Goal: Participate in discussion

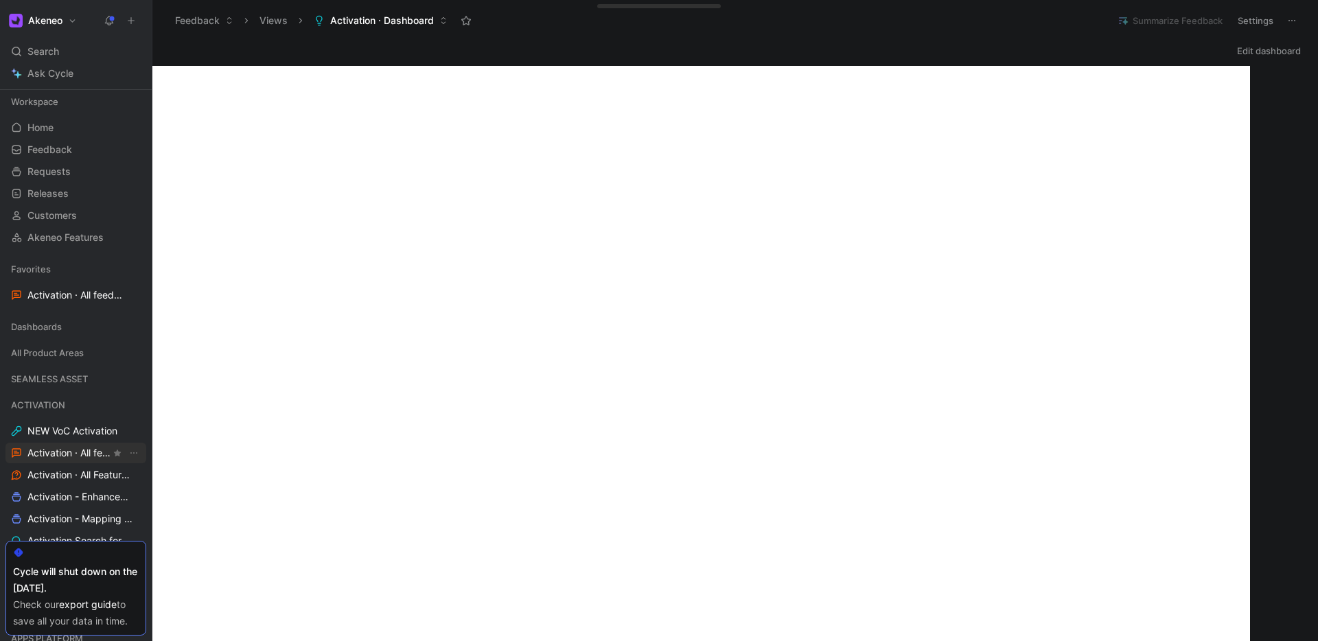
scroll to position [32, 0]
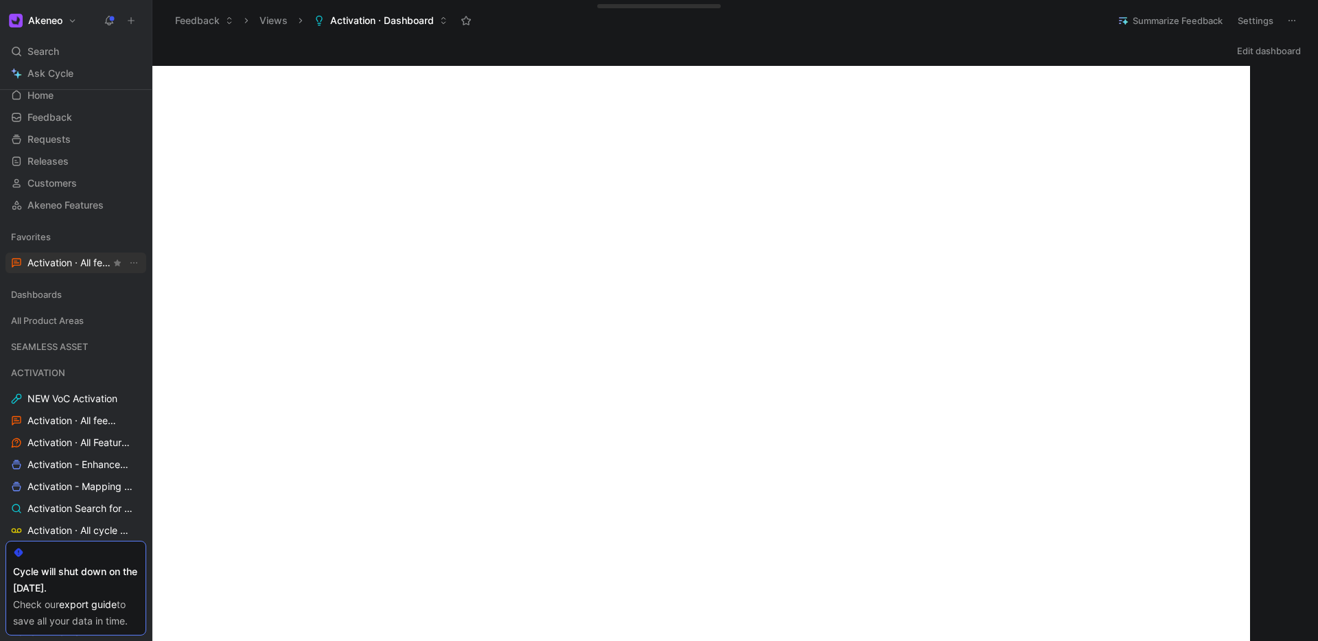
click at [69, 259] on span "Activation · All feedback ACTIVATION" at bounding box center [68, 263] width 83 height 14
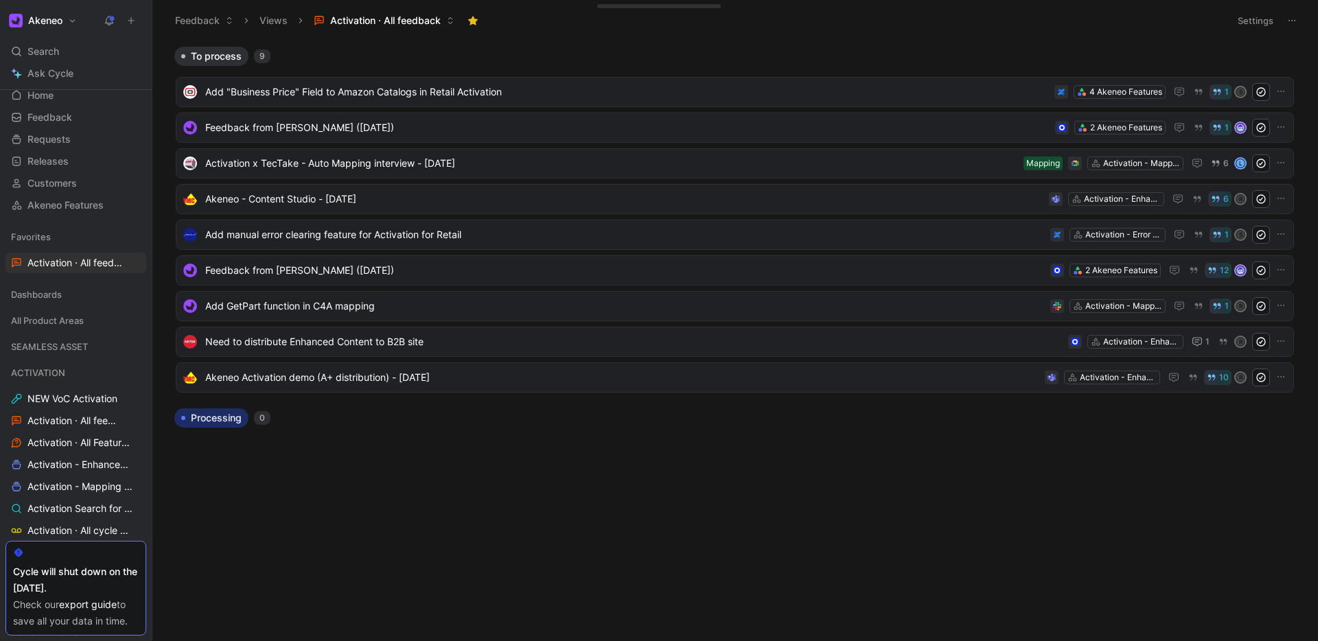
click at [132, 23] on icon at bounding box center [131, 21] width 10 height 10
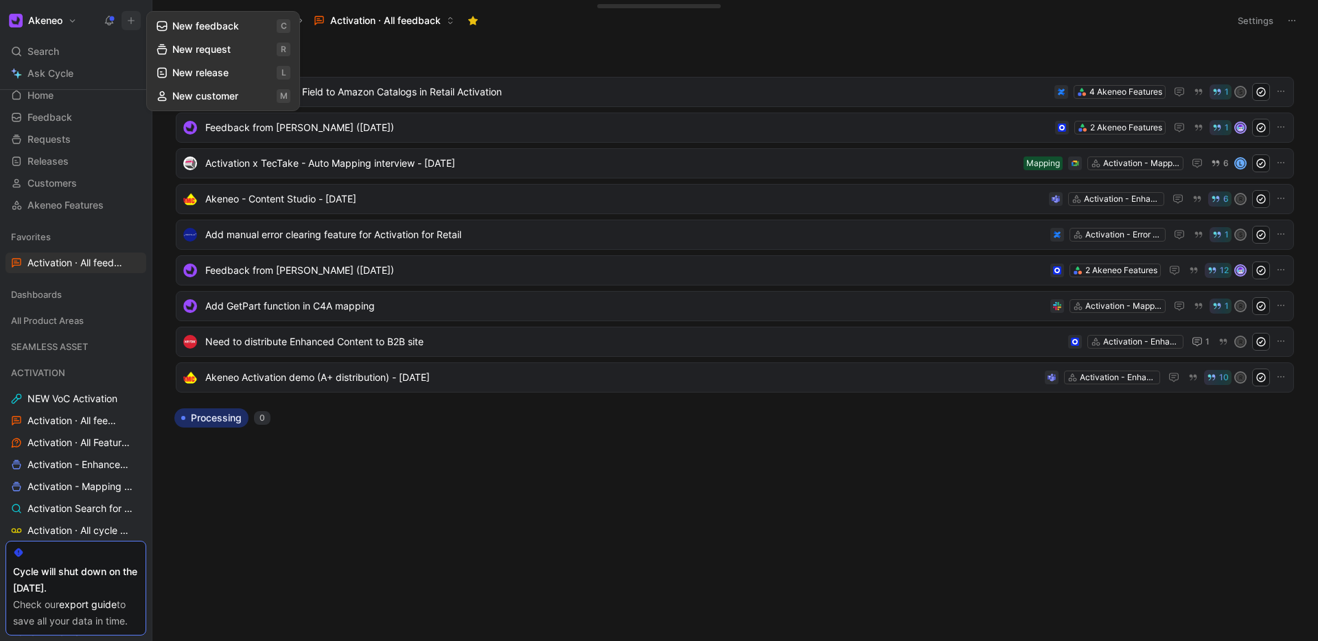
click at [210, 29] on button "New feedback c" at bounding box center [223, 25] width 147 height 23
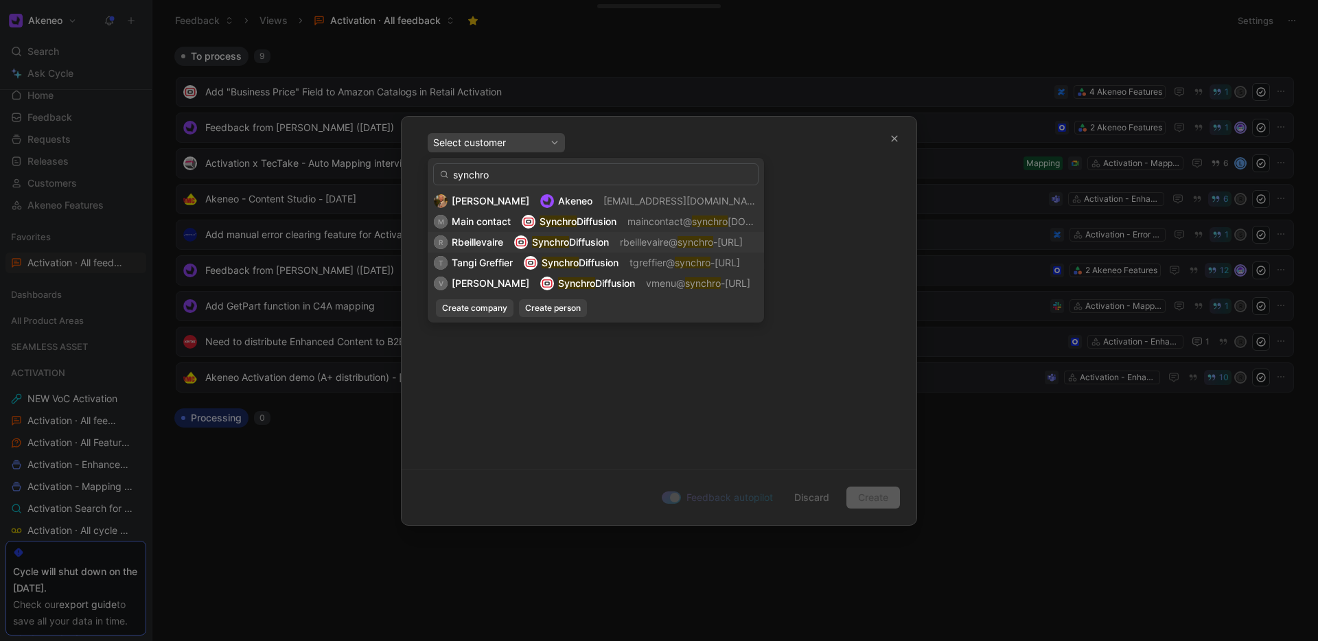
type input "synchro"
click at [480, 248] on div "Rbeillevaire" at bounding box center [477, 242] width 51 height 16
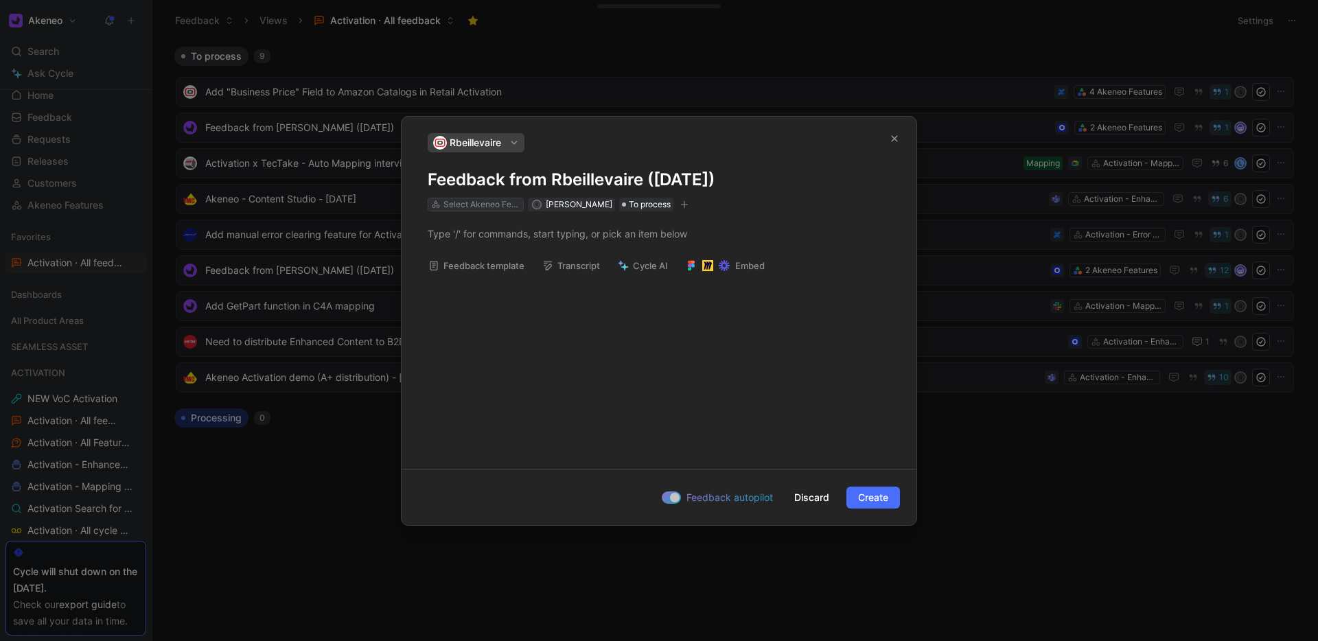
click at [498, 209] on div "Select Akeneo Features" at bounding box center [481, 205] width 77 height 14
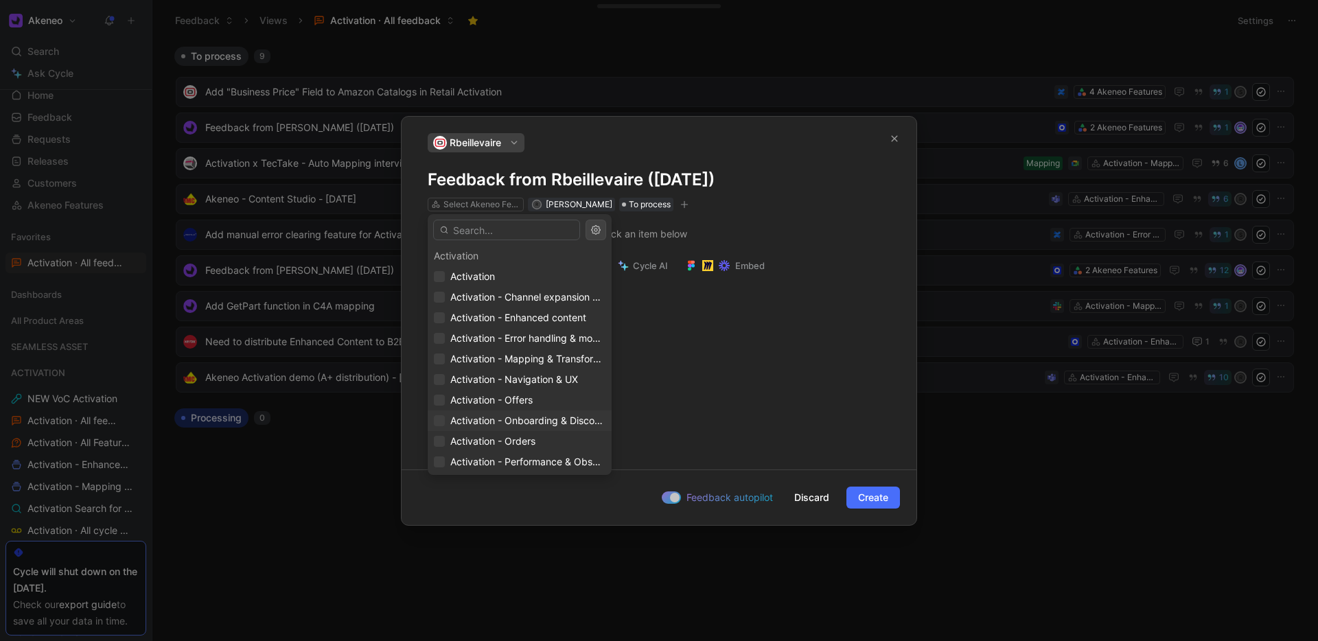
scroll to position [5, 0]
click at [491, 435] on span "Activation - Orders" at bounding box center [492, 436] width 85 height 12
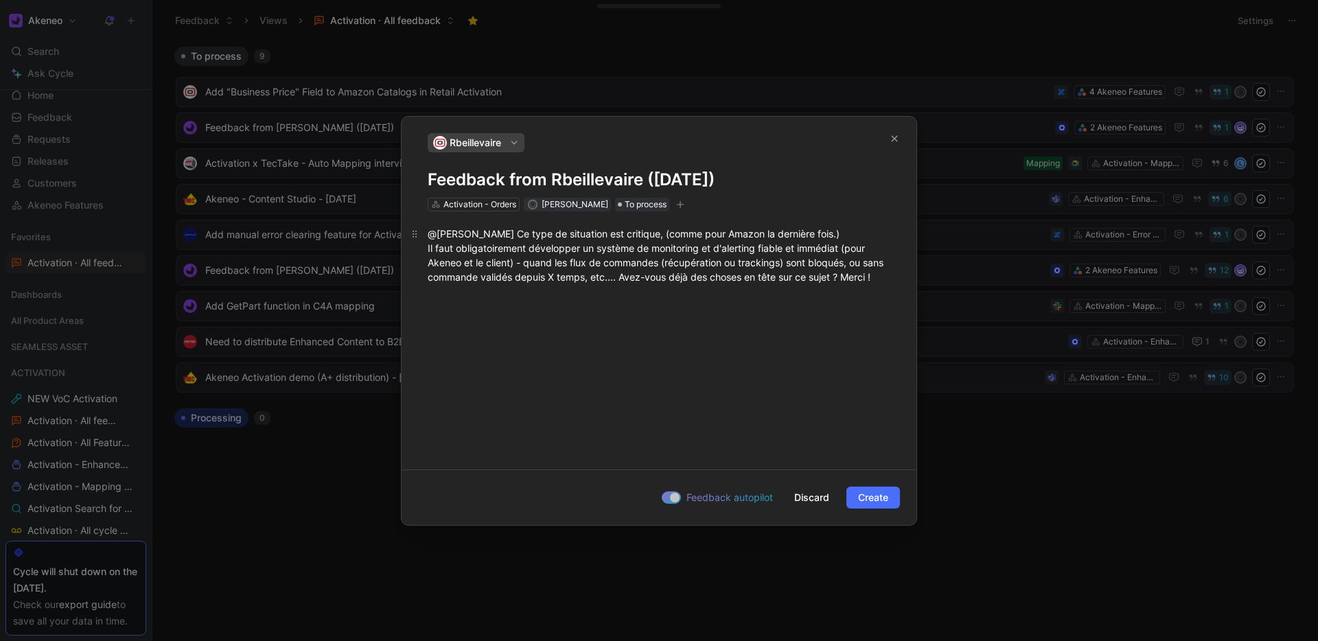
click at [435, 231] on div "@[PERSON_NAME] Ce type de situation est critique, (comme pour Amazon la dernièr…" at bounding box center [659, 256] width 463 height 58
drag, startPoint x: 435, startPoint y: 234, endPoint x: 418, endPoint y: 233, distance: 17.2
click at [418, 233] on p "@[PERSON_NAME] Ce type de situation est critique, (comme pour Amazon la dernièr…" at bounding box center [659, 255] width 515 height 66
drag, startPoint x: 489, startPoint y: 231, endPoint x: 414, endPoint y: 232, distance: 74.8
click at [414, 232] on p "[PERSON_NAME] Ce type de situation est critique, (comme pour Amazon la dernière…" at bounding box center [659, 255] width 515 height 66
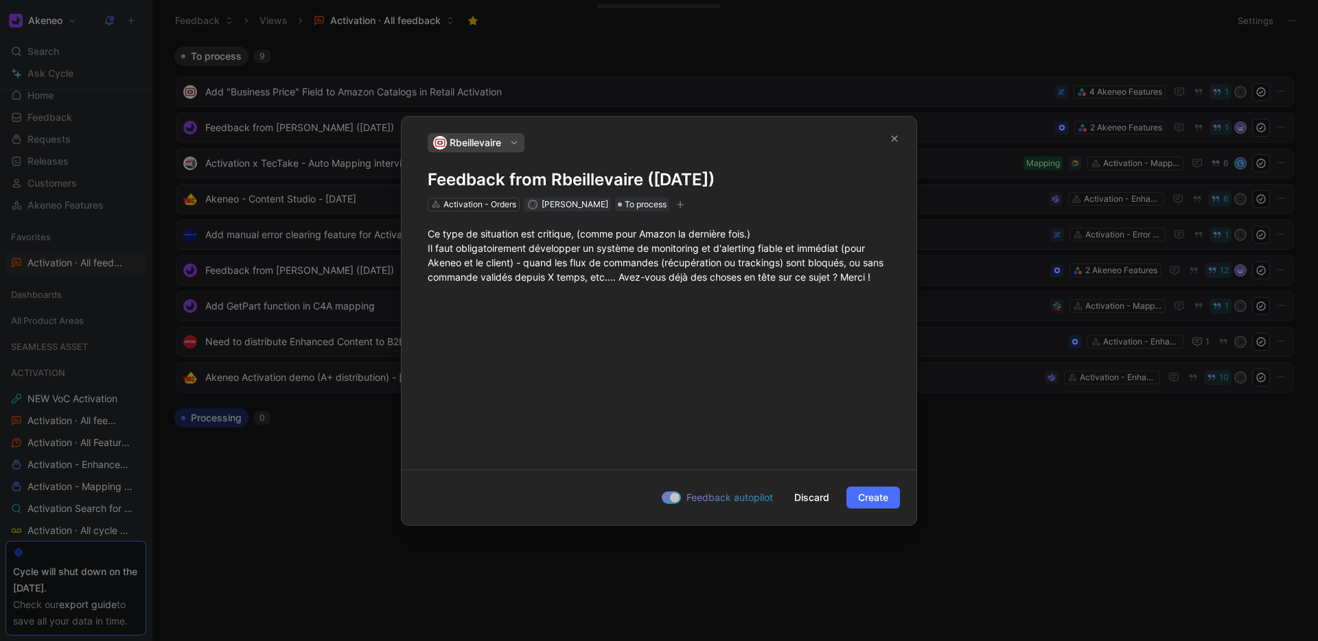
click at [585, 181] on h1 "Feedback from Rbeillevaire ([DATE])" at bounding box center [659, 180] width 463 height 22
drag, startPoint x: 427, startPoint y: 176, endPoint x: 767, endPoint y: 176, distance: 340.5
click at [767, 176] on h1 "Feedback from Rbeillevaire ([DATE])" at bounding box center [659, 180] width 463 height 22
click at [722, 330] on div "Ce type de situation est critique, (comme pour Amazon la dernière fois.) Il fau…" at bounding box center [659, 334] width 515 height 247
